Goal: Task Accomplishment & Management: Manage account settings

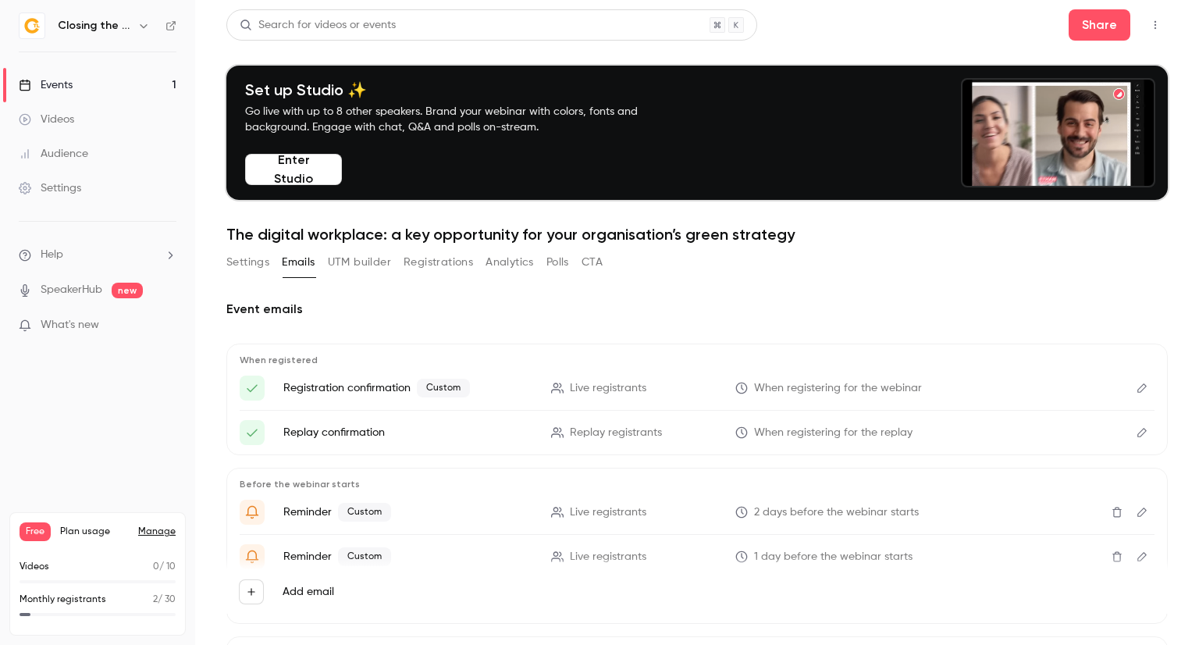
scroll to position [78, 0]
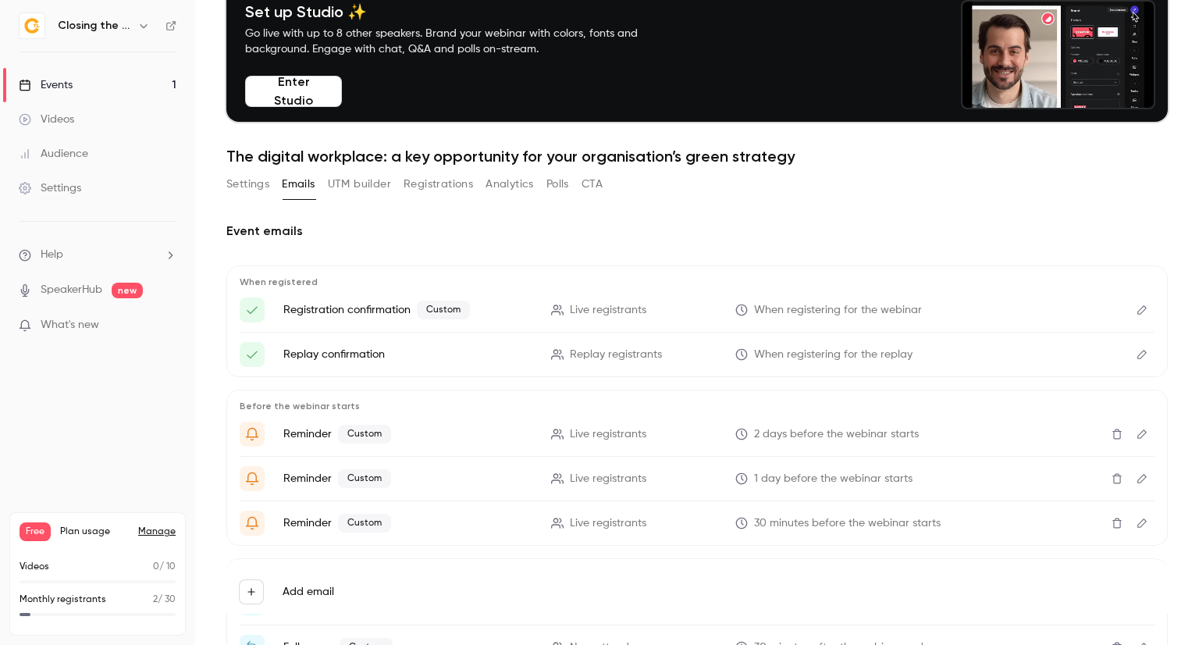
click at [1134, 360] on button "Edit" at bounding box center [1142, 354] width 25 height 25
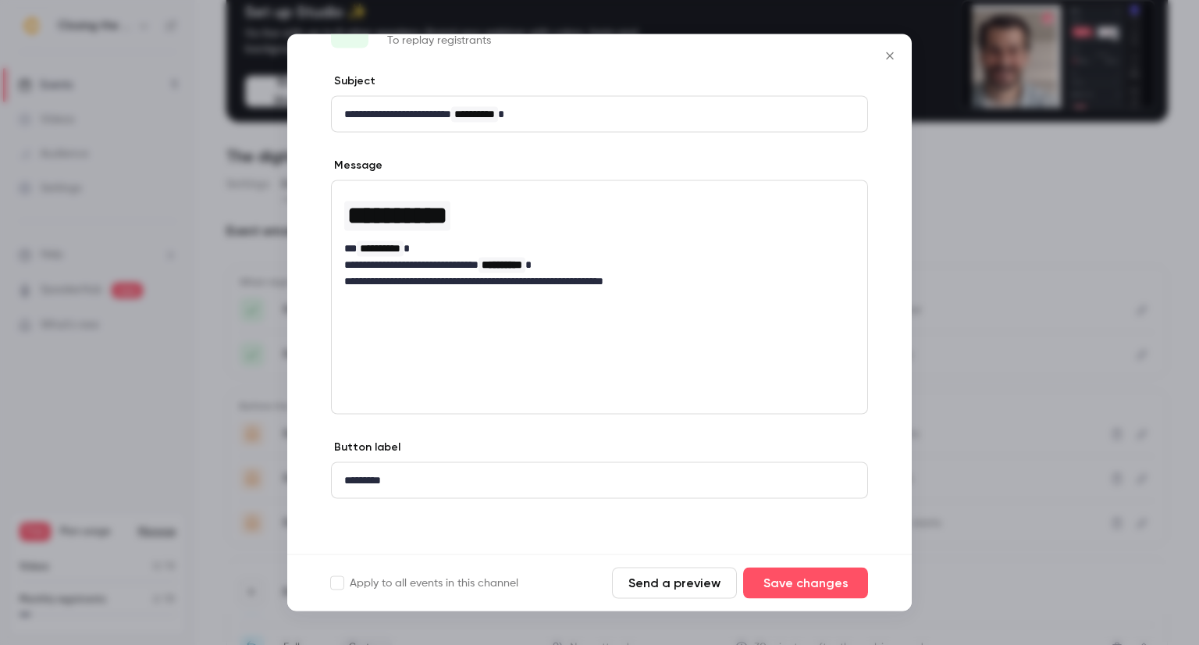
scroll to position [0, 0]
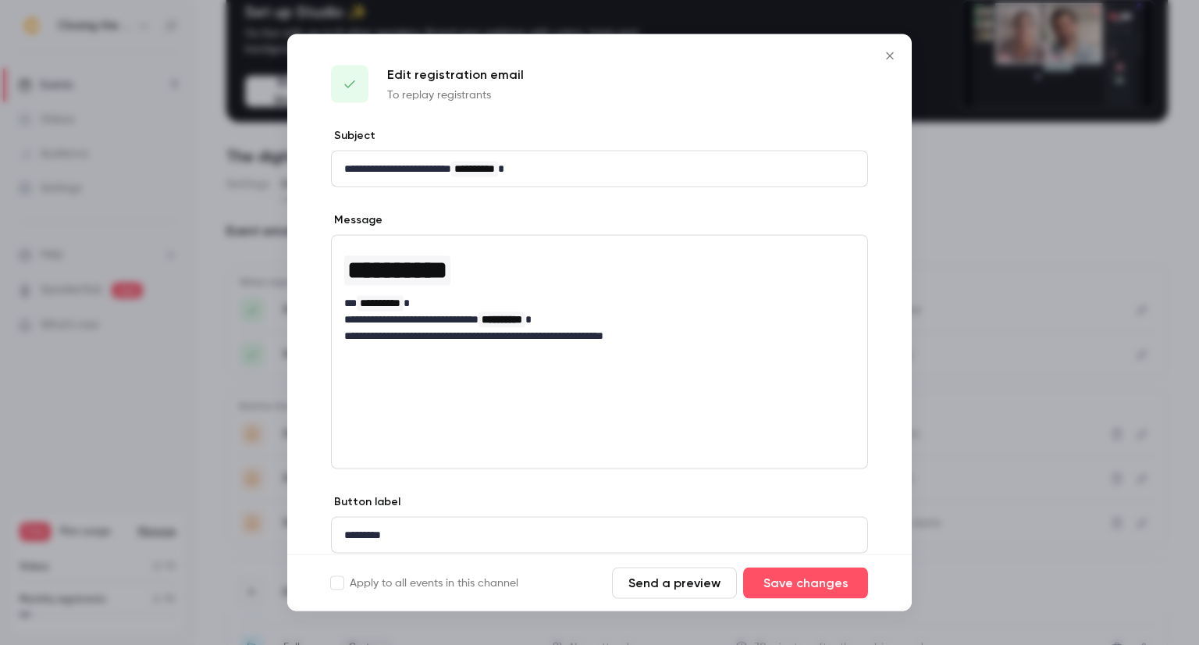
click at [893, 54] on icon "Close" at bounding box center [890, 56] width 19 height 12
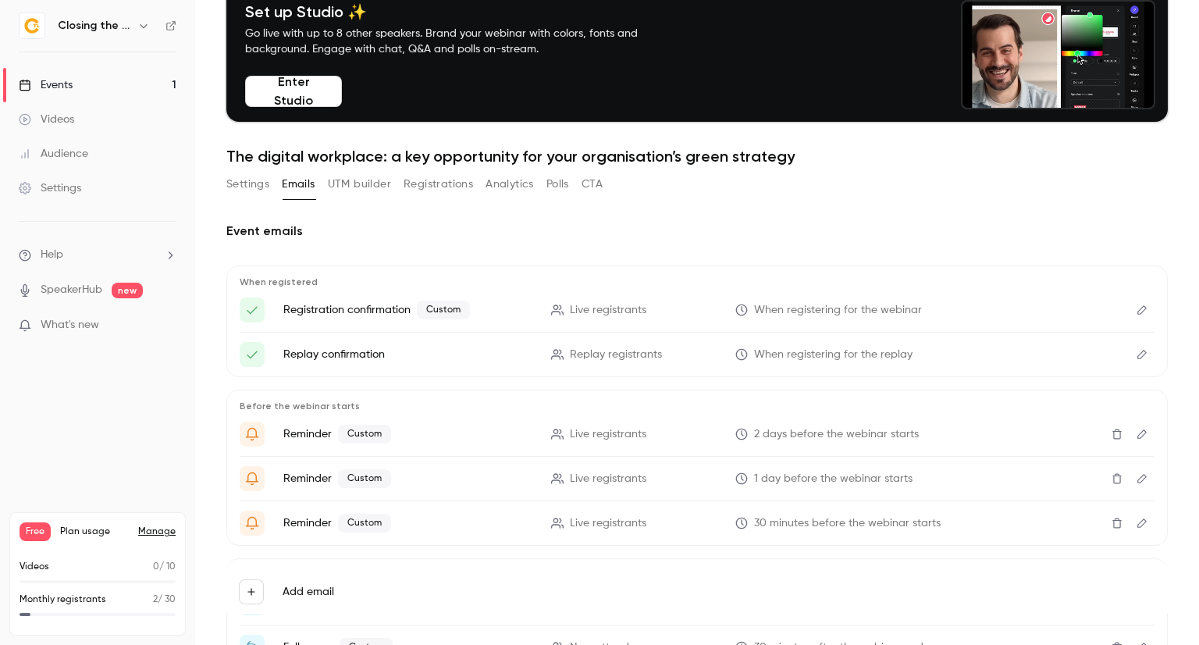
click at [1136, 308] on icon "Edit" at bounding box center [1142, 309] width 12 height 11
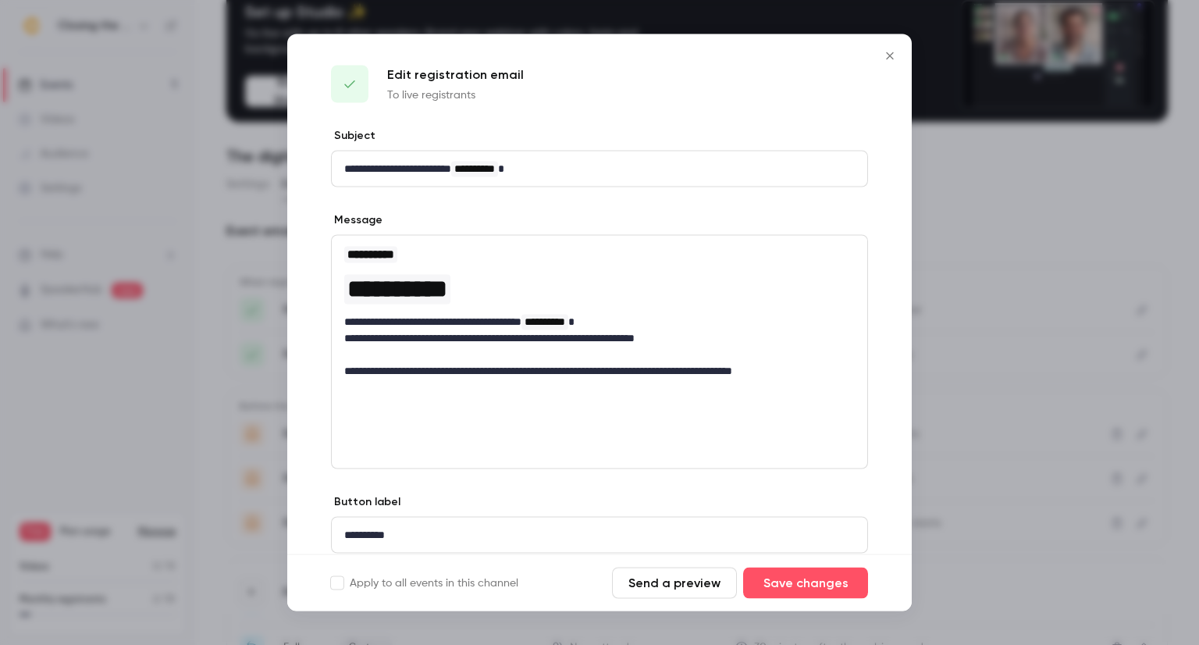
click at [885, 55] on icon "Close" at bounding box center [890, 56] width 19 height 12
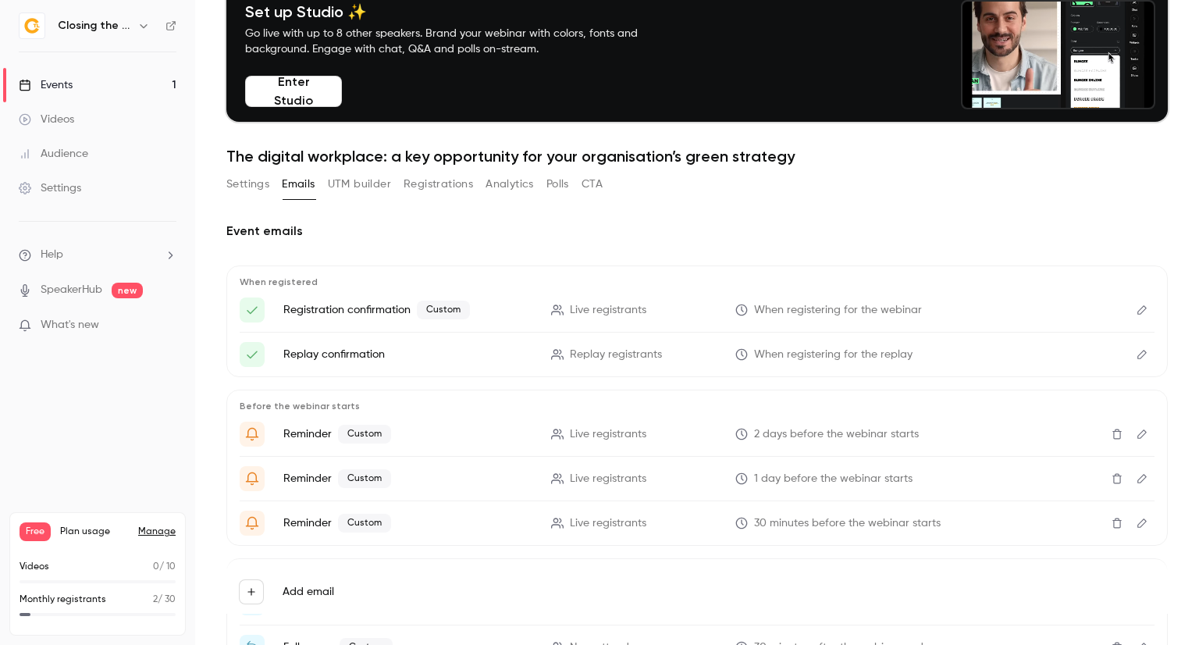
click at [1136, 354] on icon "Edit" at bounding box center [1142, 354] width 12 height 11
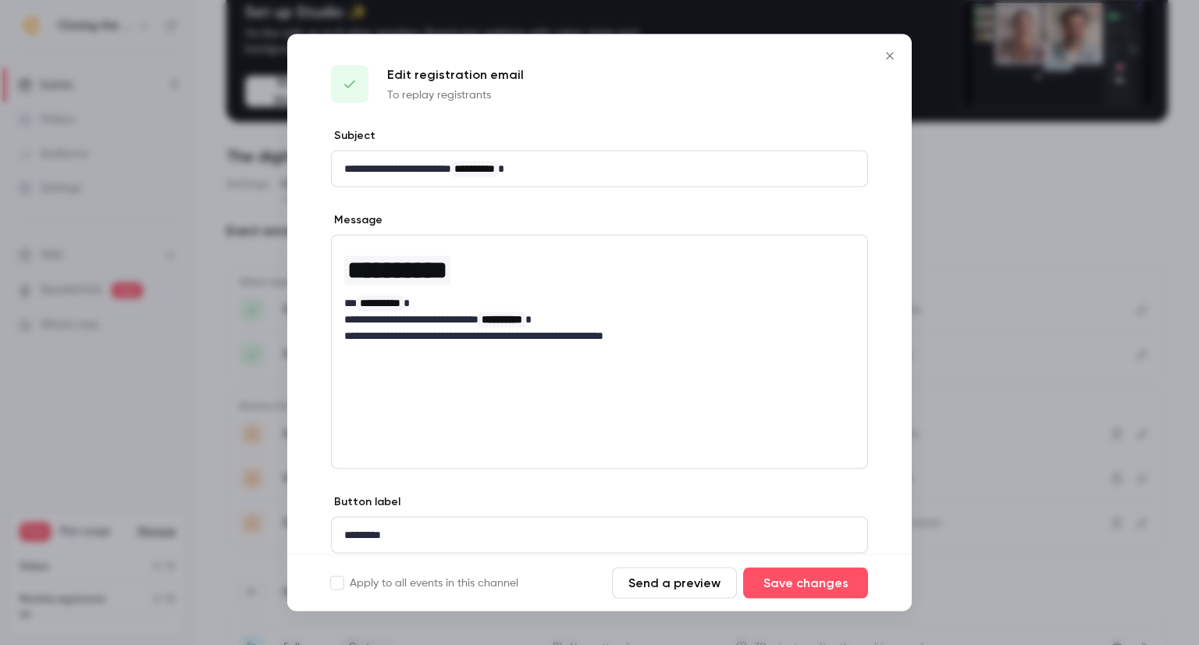
click at [886, 53] on icon "Close" at bounding box center [890, 56] width 19 height 12
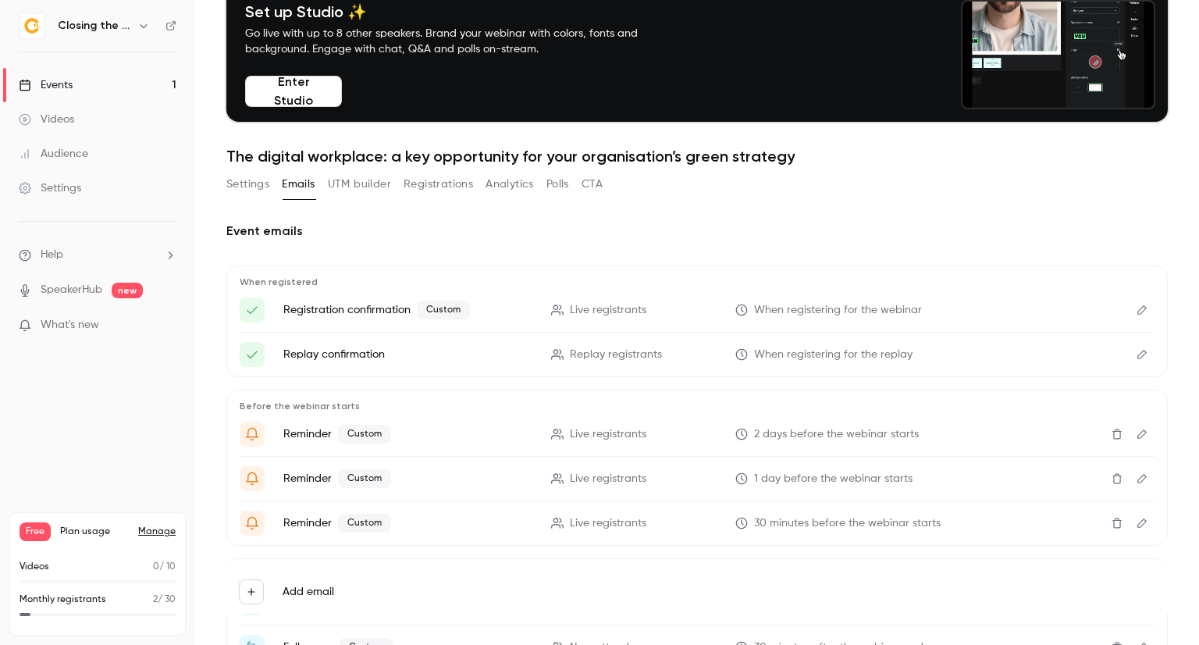
click at [1136, 430] on icon "Edit" at bounding box center [1142, 434] width 12 height 11
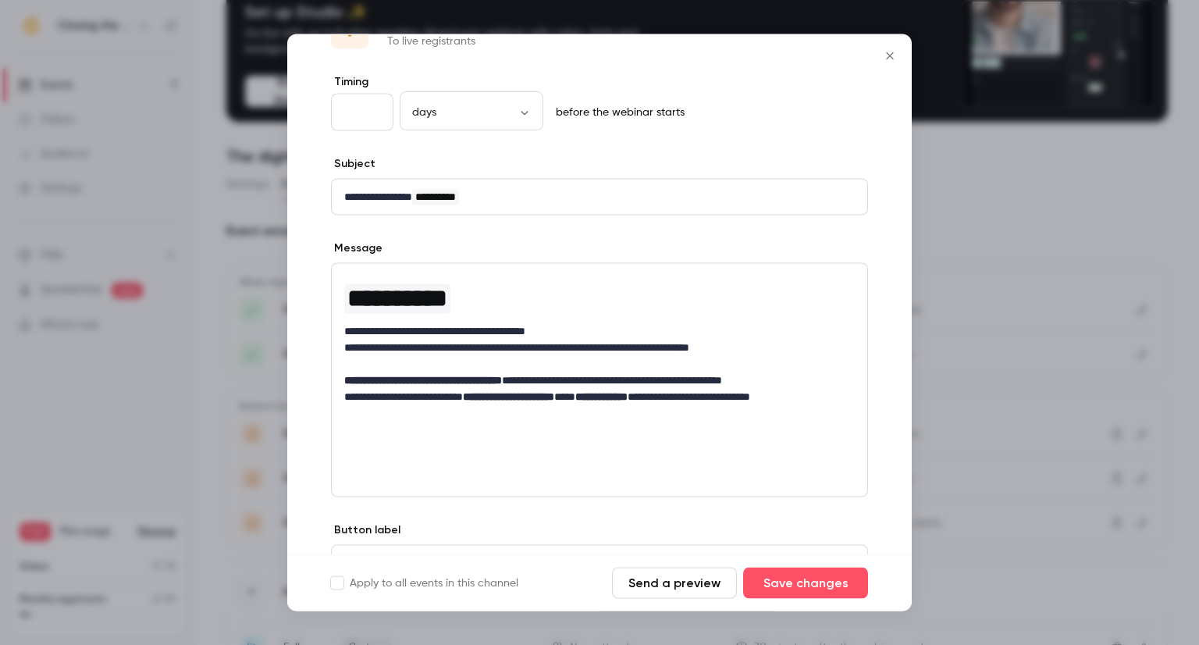
scroll to position [78, 0]
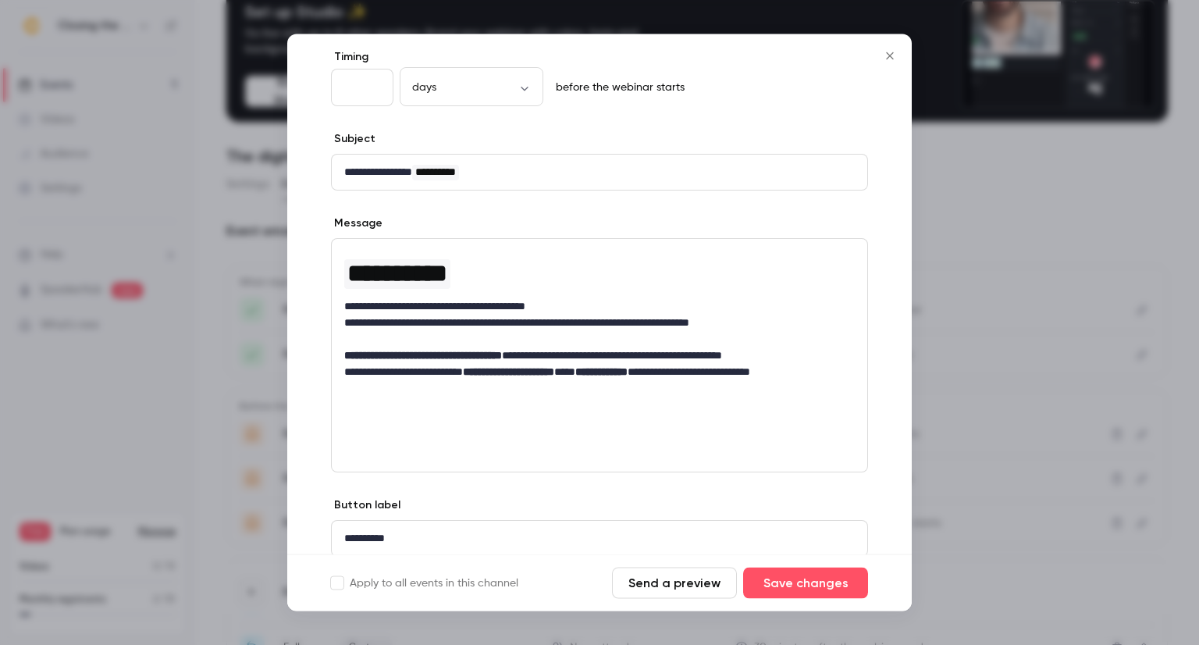
click at [493, 279] on h1 "**********" at bounding box center [599, 273] width 511 height 37
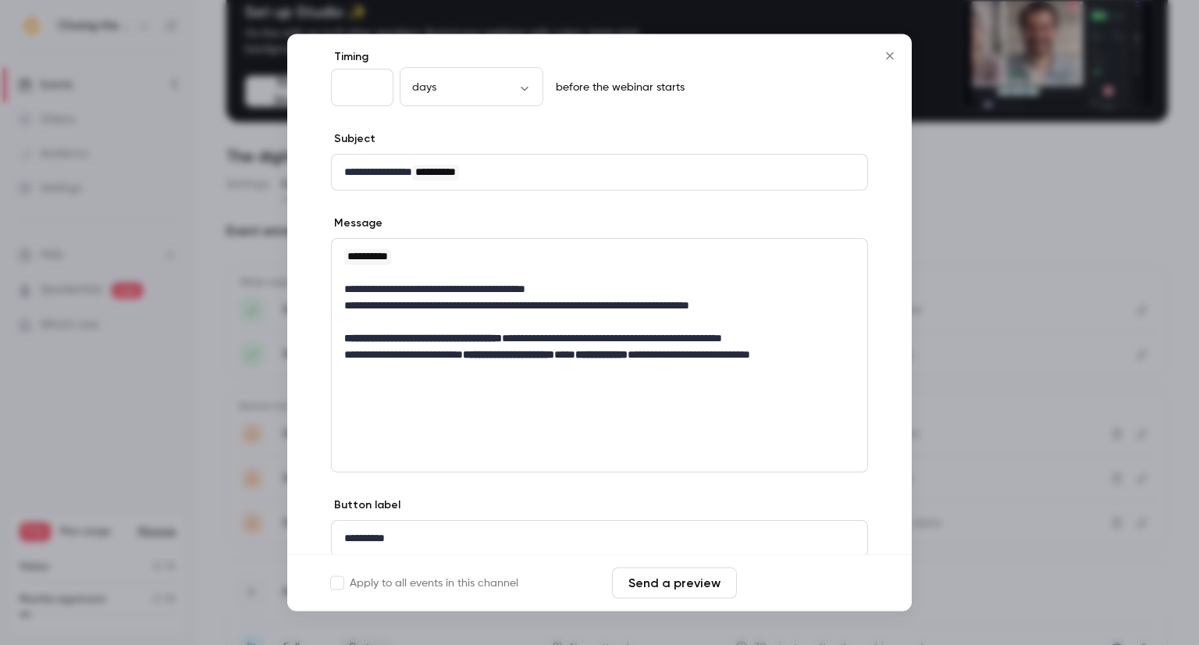
click at [836, 589] on button "Save changes" at bounding box center [805, 583] width 125 height 31
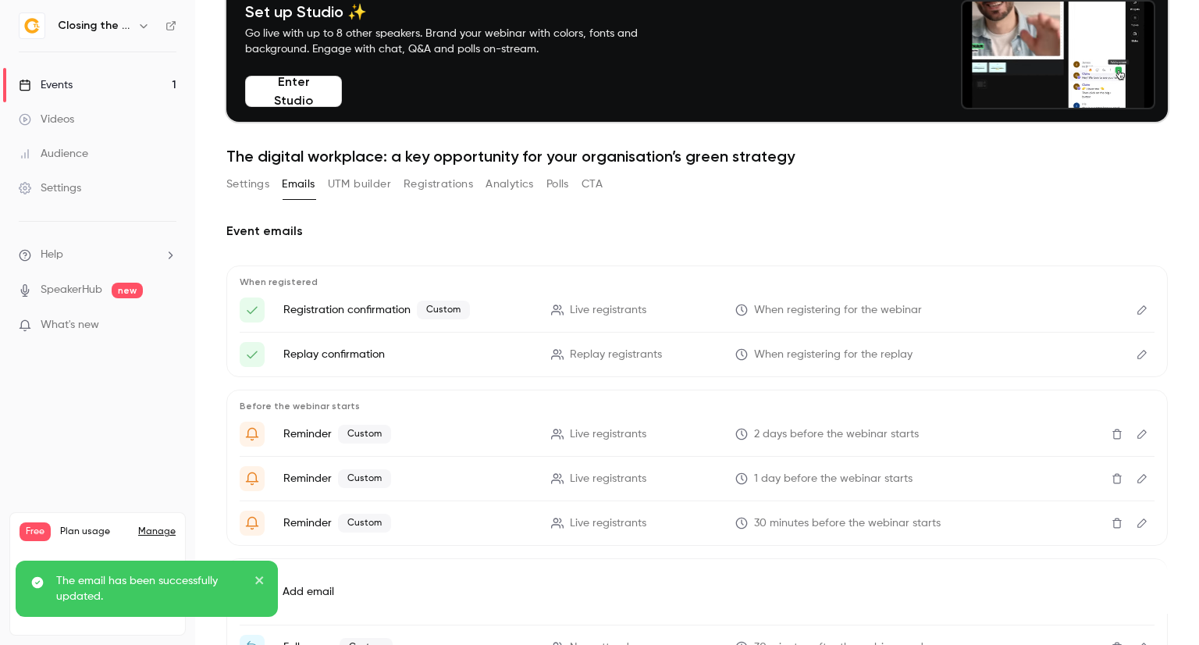
click at [1137, 433] on icon "Edit" at bounding box center [1141, 433] width 9 height 9
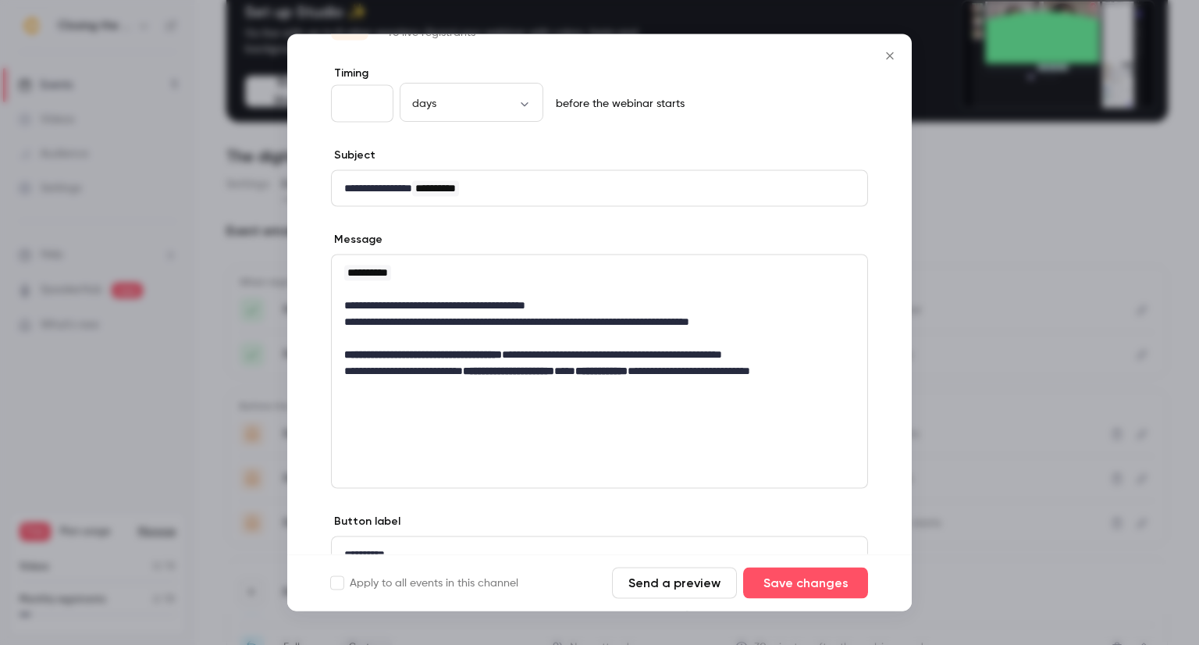
scroll to position [0, 0]
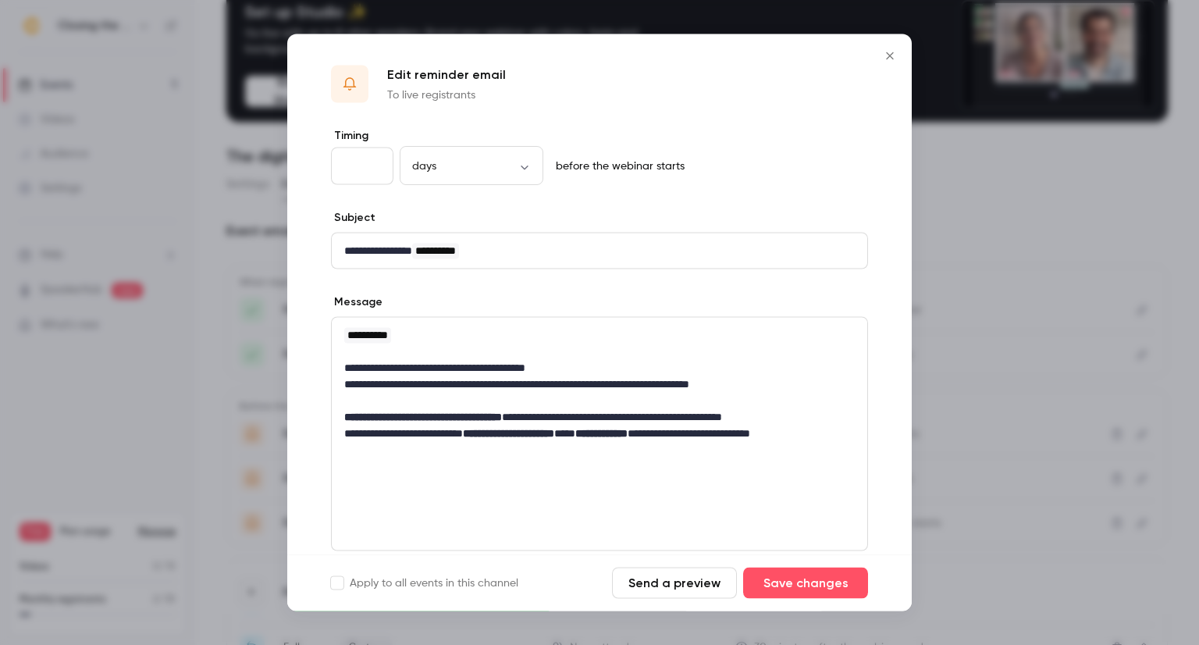
click at [893, 52] on icon "Close" at bounding box center [889, 55] width 7 height 7
